Goal: Find specific page/section: Find specific page/section

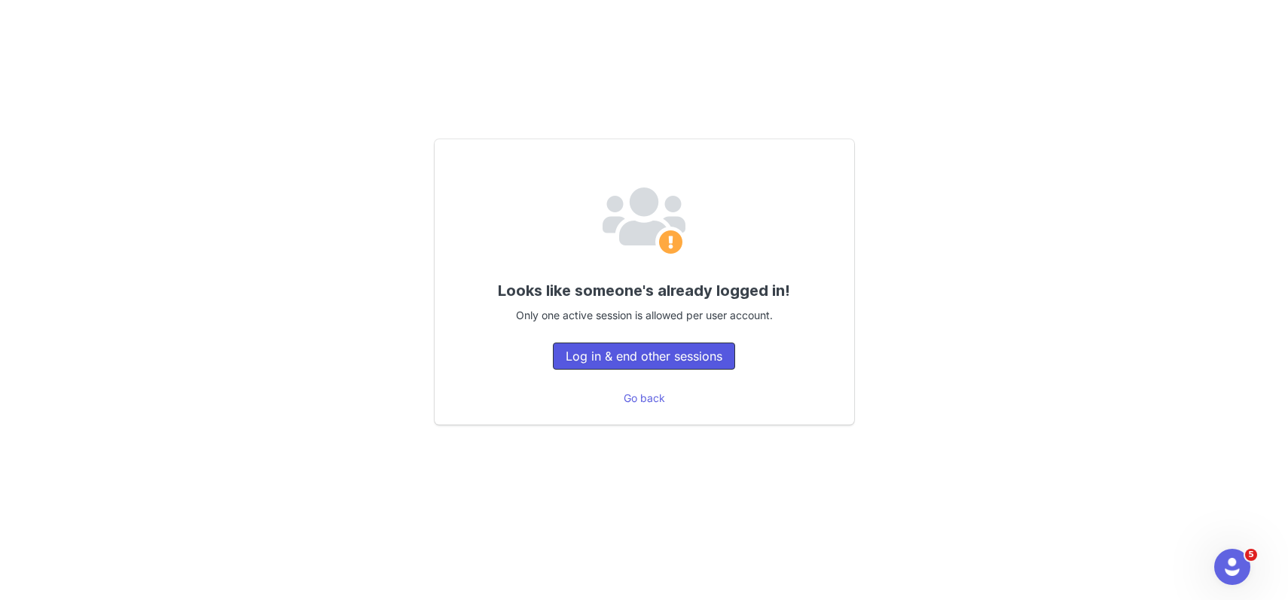
click at [670, 365] on button "Log in & end other sessions" at bounding box center [644, 356] width 182 height 27
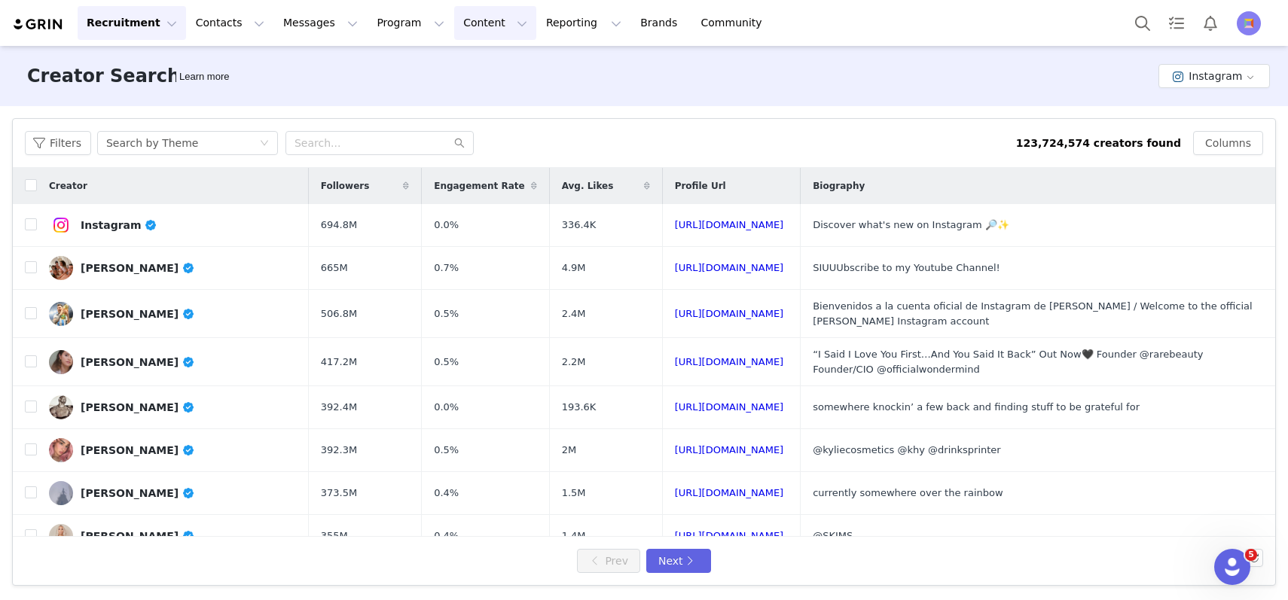
click at [470, 29] on button "Content Content" at bounding box center [495, 23] width 82 height 34
click at [466, 53] on link "Creator Content" at bounding box center [482, 67] width 119 height 28
